Goal: Task Accomplishment & Management: Complete application form

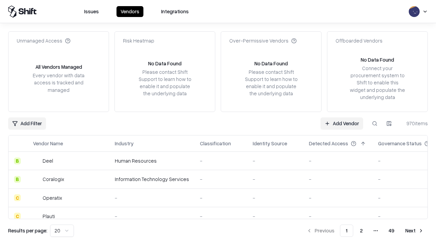
click at [342, 123] on link "Add Vendor" at bounding box center [342, 124] width 43 height 12
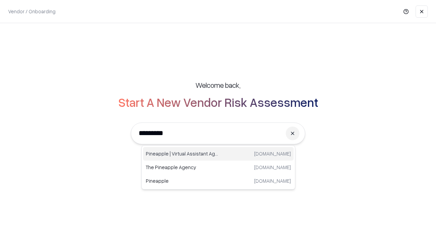
click at [219, 154] on div "Pineapple | Virtual Assistant Agency [DOMAIN_NAME]" at bounding box center [218, 154] width 151 height 14
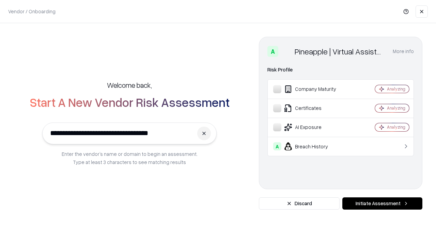
type input "**********"
click at [382, 204] on button "Initiate Assessment" at bounding box center [383, 204] width 80 height 12
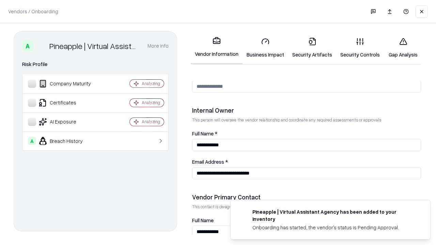
scroll to position [353, 0]
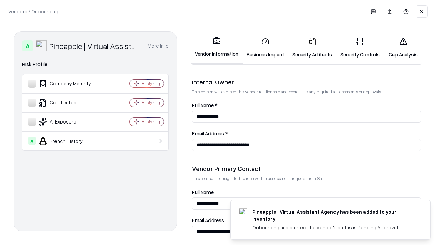
click at [266, 48] on link "Business Impact" at bounding box center [266, 48] width 46 height 32
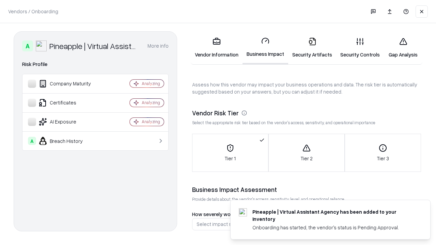
click at [312, 48] on link "Security Artifacts" at bounding box center [312, 48] width 48 height 32
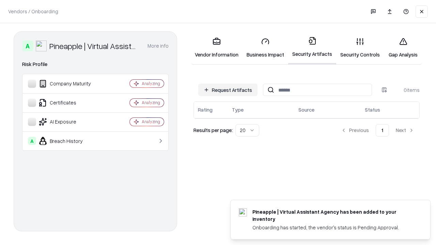
click at [228, 90] on button "Request Artifacts" at bounding box center [227, 90] width 59 height 12
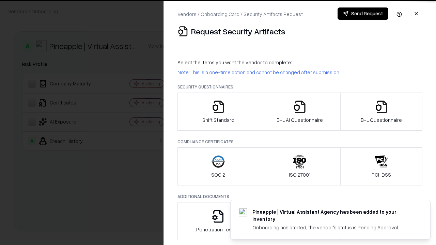
click at [218, 112] on icon "button" at bounding box center [219, 107] width 14 height 14
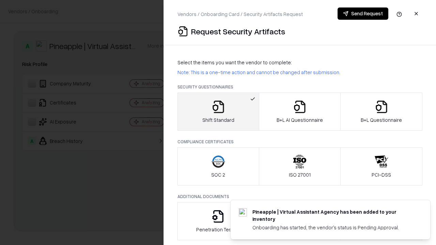
click at [363, 14] on button "Send Request" at bounding box center [363, 13] width 51 height 12
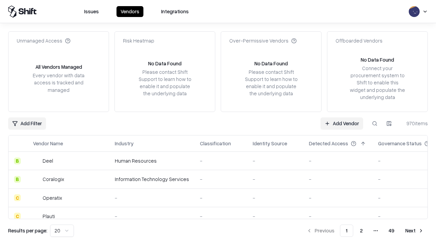
click at [375, 123] on button at bounding box center [375, 124] width 12 height 12
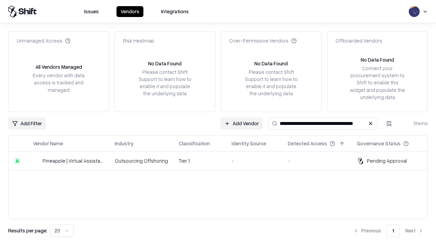
type input "**********"
click at [222, 161] on td "Tier 1" at bounding box center [200, 161] width 53 height 18
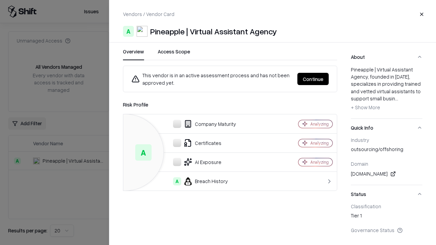
click at [313, 79] on button "Continue" at bounding box center [313, 79] width 31 height 12
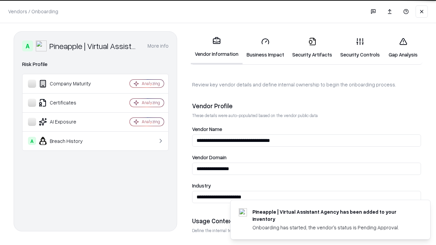
click at [312, 48] on link "Security Artifacts" at bounding box center [312, 48] width 48 height 32
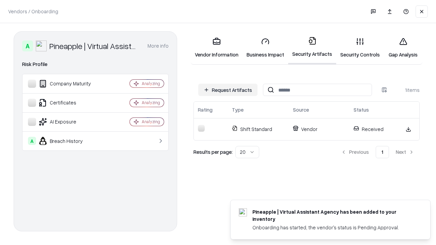
click at [403, 48] on link "Gap Analysis" at bounding box center [403, 48] width 39 height 32
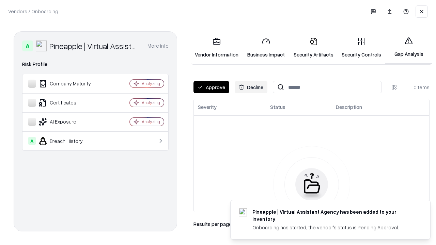
click at [211, 87] on button "Approve" at bounding box center [212, 87] width 36 height 12
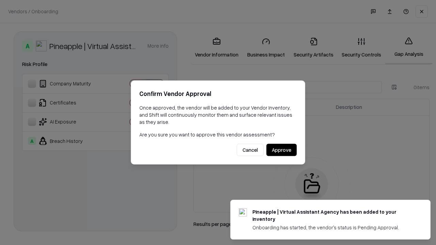
click at [282, 150] on button "Approve" at bounding box center [282, 150] width 30 height 12
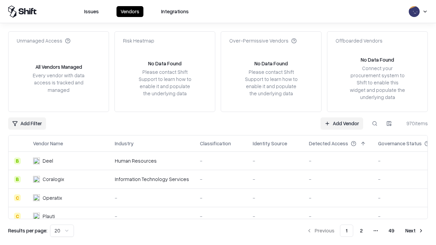
type input "**********"
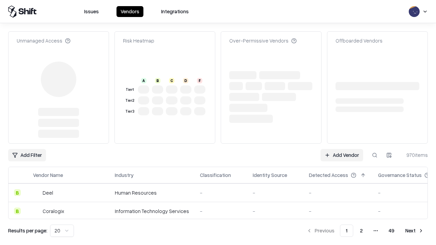
click at [342, 149] on link "Add Vendor" at bounding box center [342, 155] width 43 height 12
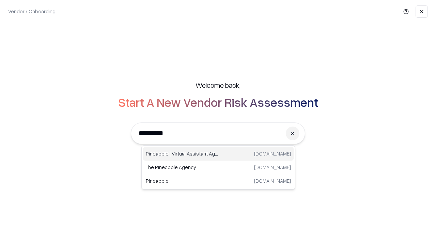
click at [219, 154] on div "Pineapple | Virtual Assistant Agency [DOMAIN_NAME]" at bounding box center [218, 154] width 151 height 14
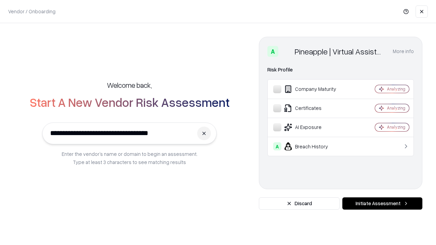
type input "**********"
click at [382, 204] on button "Initiate Assessment" at bounding box center [383, 204] width 80 height 12
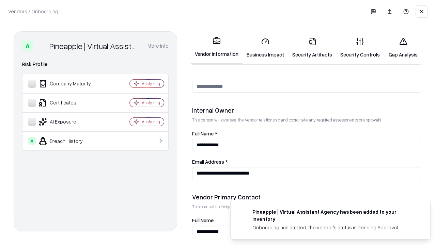
scroll to position [353, 0]
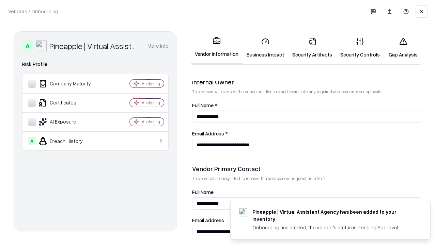
click at [403, 48] on link "Gap Analysis" at bounding box center [403, 48] width 39 height 32
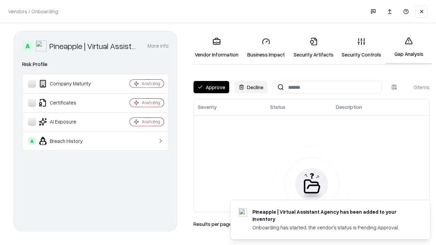
click at [211, 87] on button "Approve" at bounding box center [212, 87] width 36 height 12
